Goal: Transaction & Acquisition: Purchase product/service

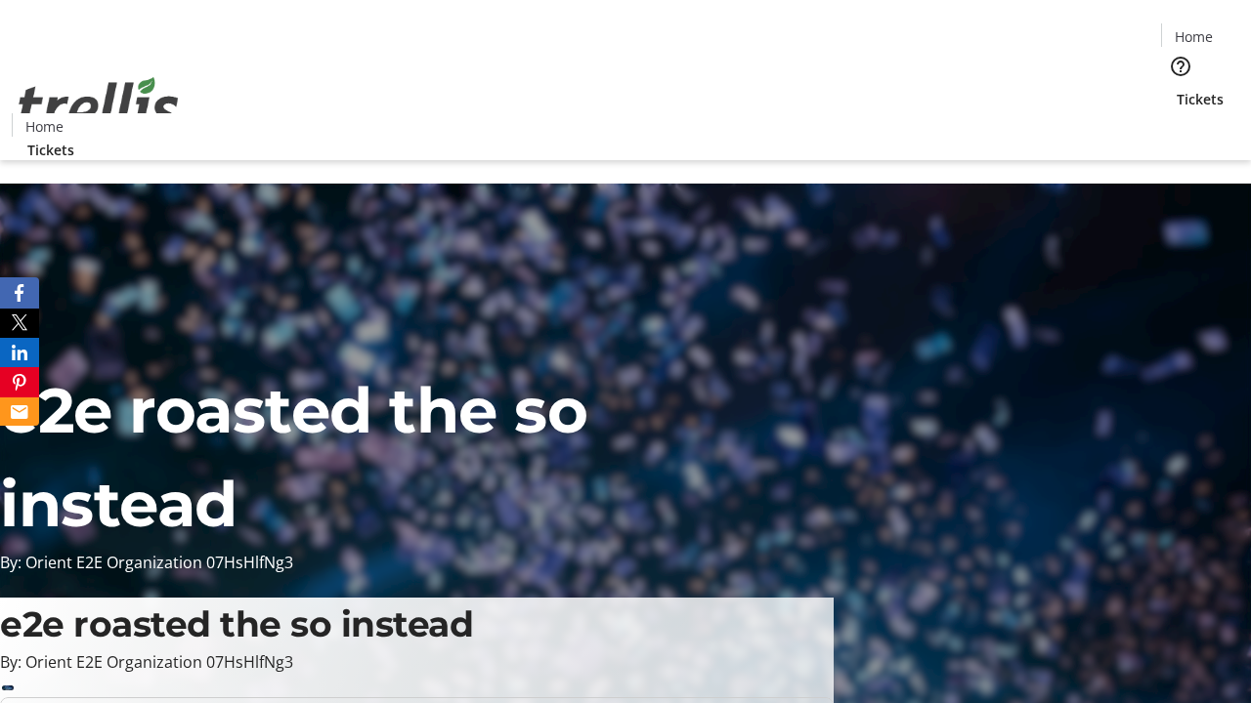
click at [1176, 89] on span "Tickets" at bounding box center [1199, 99] width 47 height 21
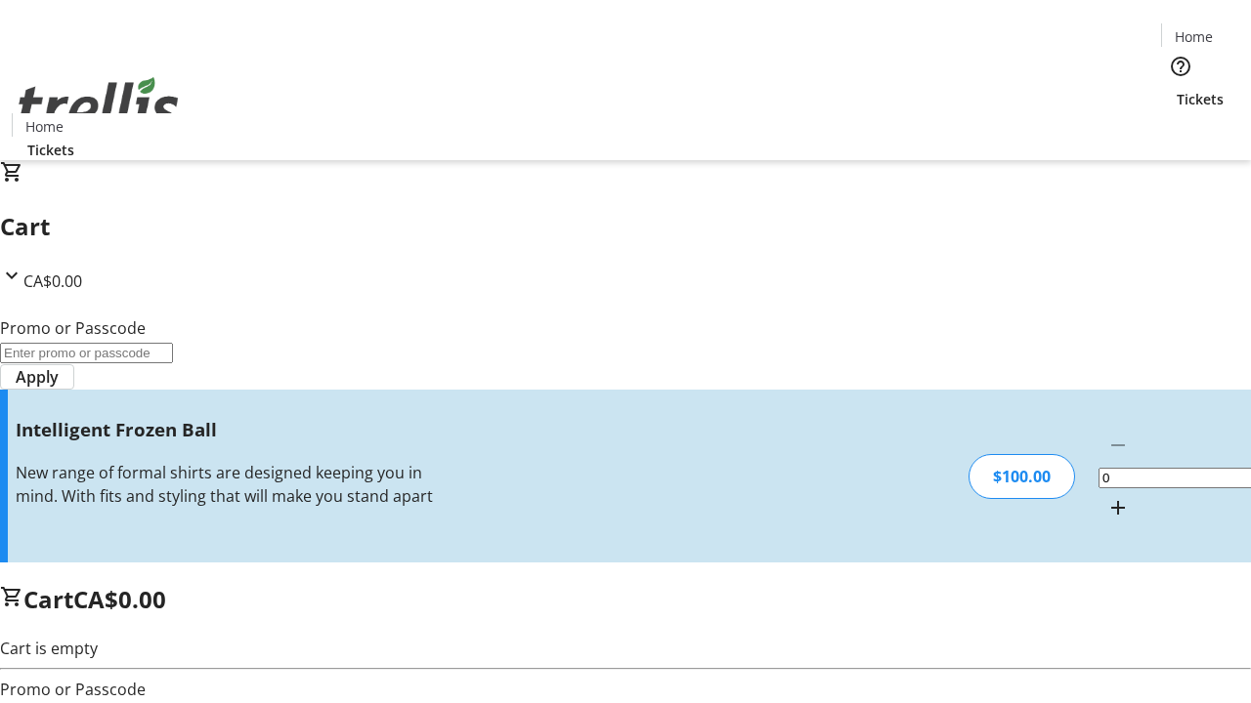
click at [1106, 496] on mat-icon "Increment by one" at bounding box center [1117, 507] width 23 height 23
type input "1"
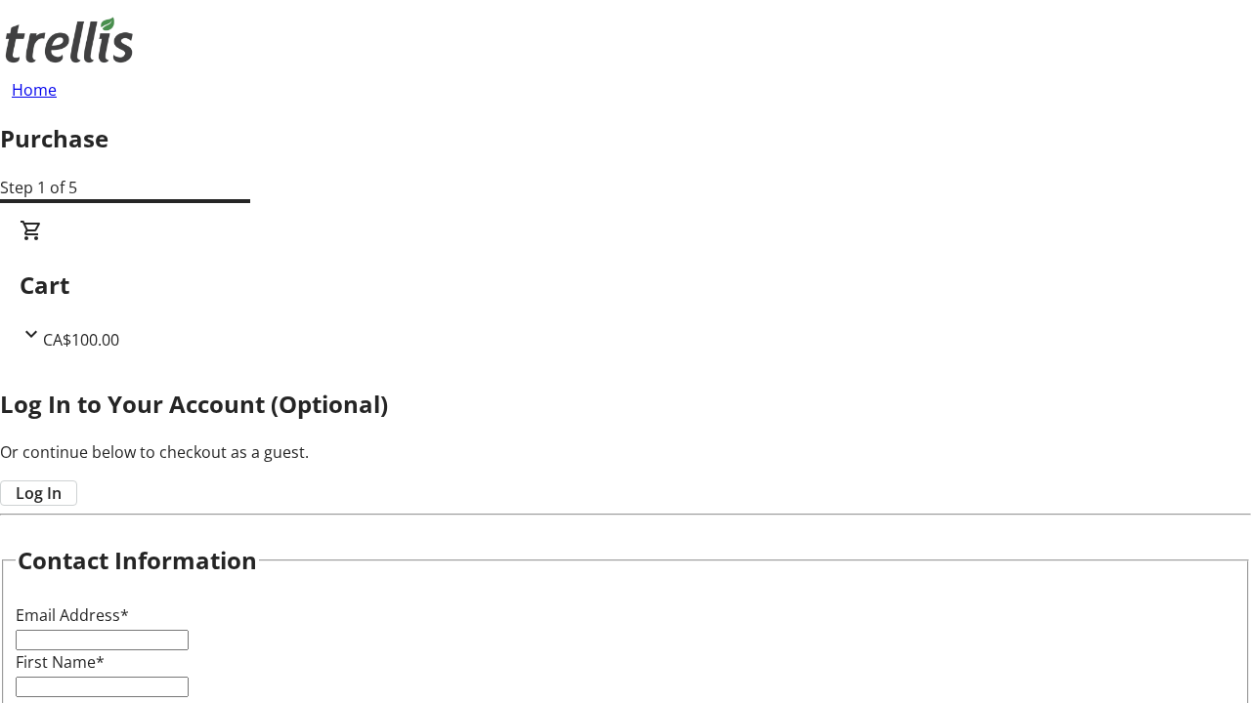
type input "FREE"
type input "[EMAIL_ADDRESS][DOMAIN_NAME]"
type input "Alexane"
type input "[PERSON_NAME]"
